Goal: Information Seeking & Learning: Learn about a topic

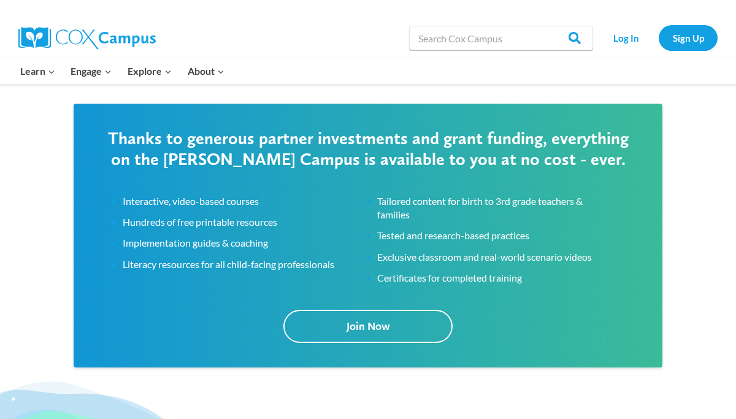
scroll to position [1949, 0]
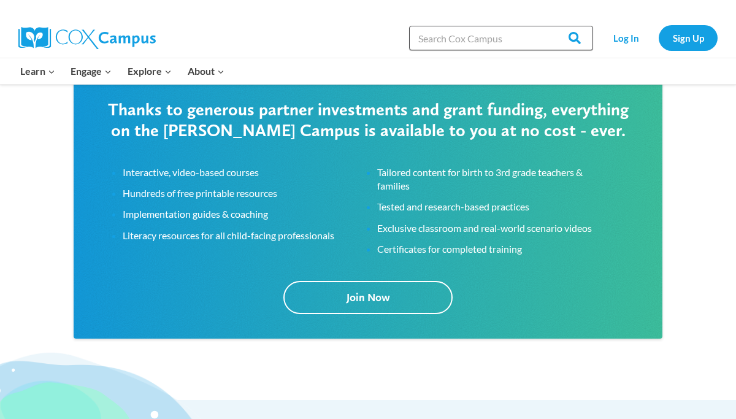
click at [466, 42] on input "Search in [URL][DOMAIN_NAME]" at bounding box center [501, 38] width 184 height 25
type input "phonics"
click at [546, 26] on input "Search" at bounding box center [570, 38] width 48 height 25
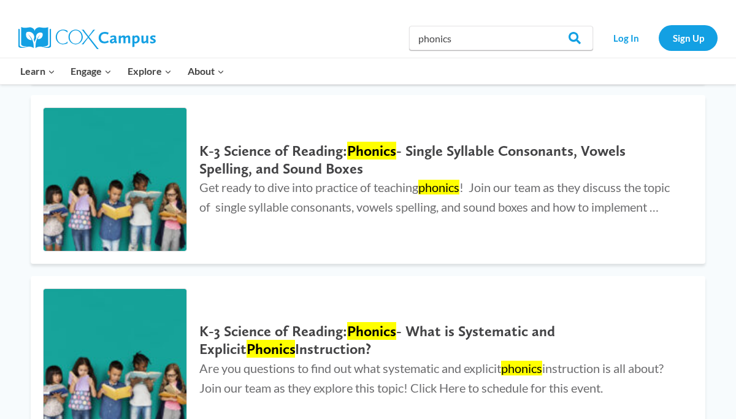
scroll to position [330, 0]
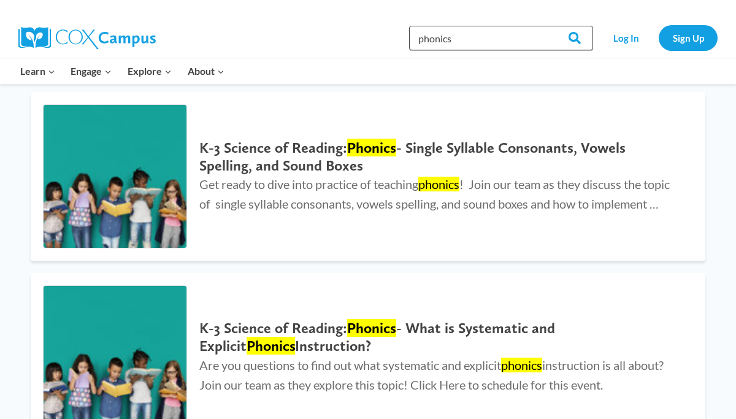
click at [458, 40] on input "phonics" at bounding box center [501, 38] width 184 height 25
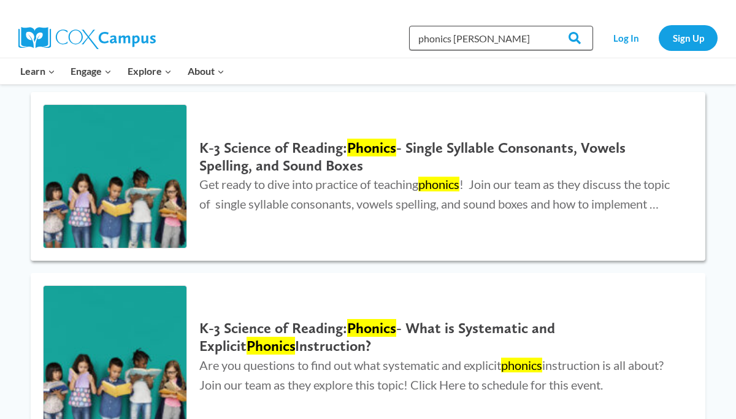
type input "phonics vowles"
click at [546, 26] on input "Search" at bounding box center [570, 38] width 48 height 25
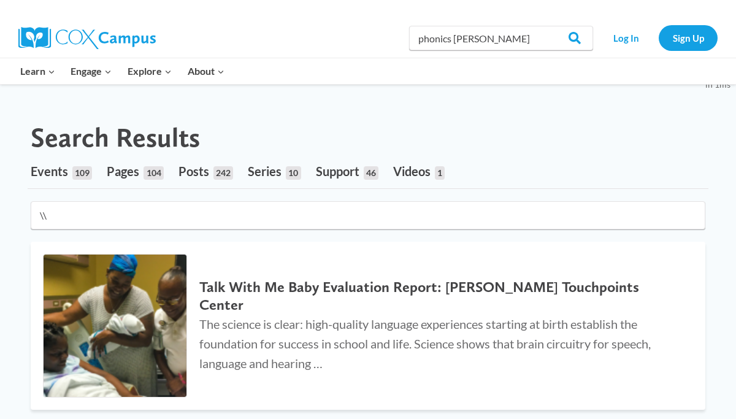
type input "\\"
click at [479, 37] on input "phonics vowles" at bounding box center [501, 38] width 184 height 25
click at [489, 41] on input "phonics vowles" at bounding box center [501, 38] width 184 height 25
type input "phonics vowels"
click at [546, 26] on input "Search" at bounding box center [570, 38] width 48 height 25
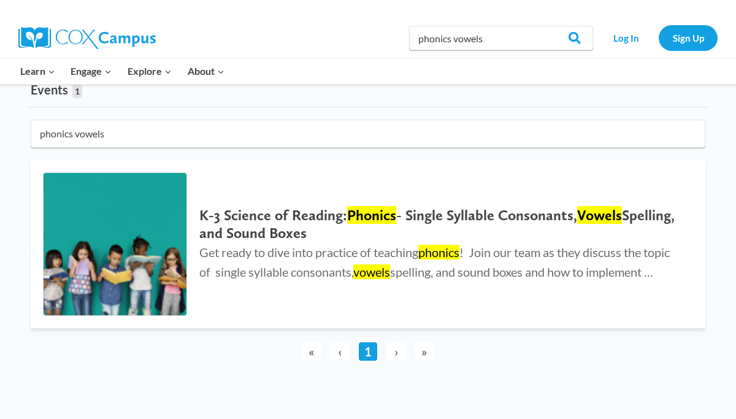
scroll to position [84, 0]
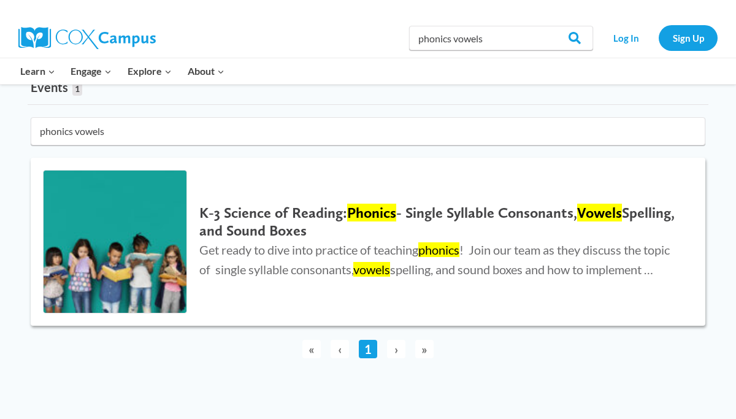
click at [514, 212] on h2 "K-3 Science of Reading: Phonics - Single Syllable Consonants, Vowels Spelling, …" at bounding box center [440, 222] width 482 height 36
